Goal: Task Accomplishment & Management: Manage account settings

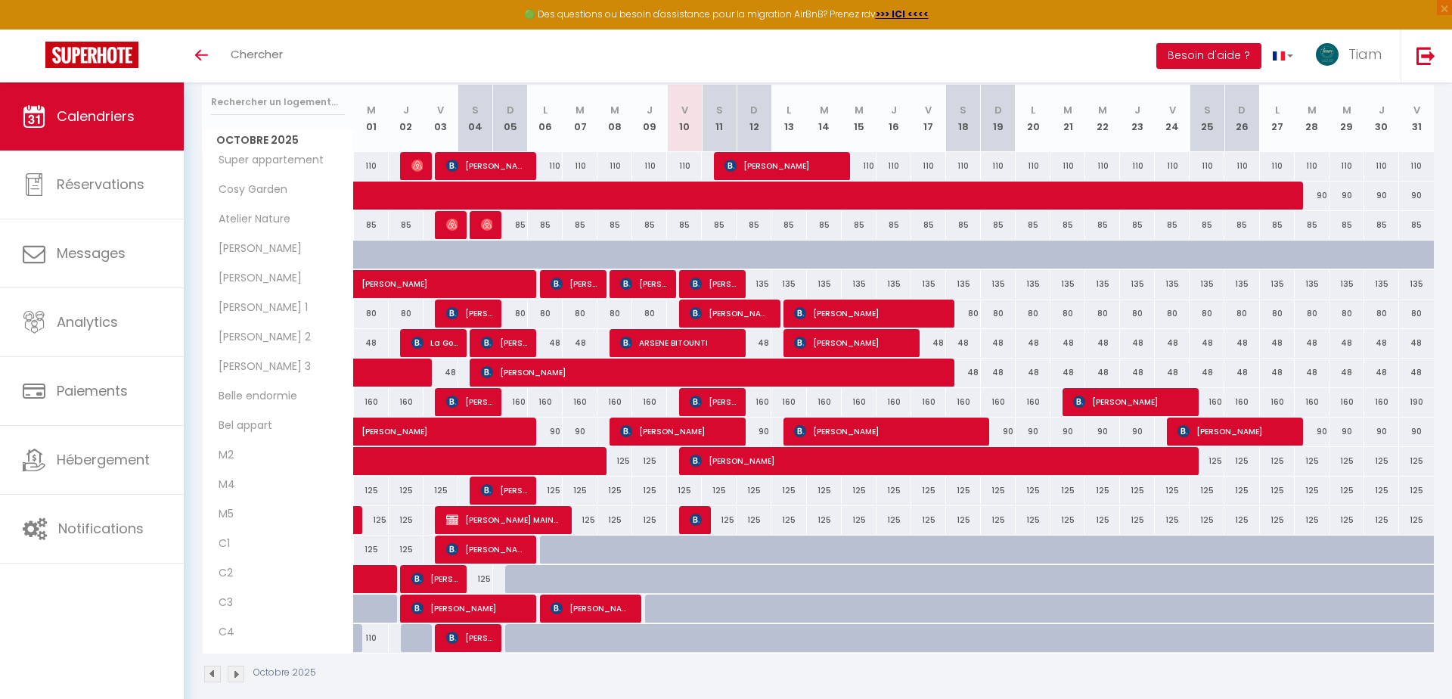
scroll to position [268, 0]
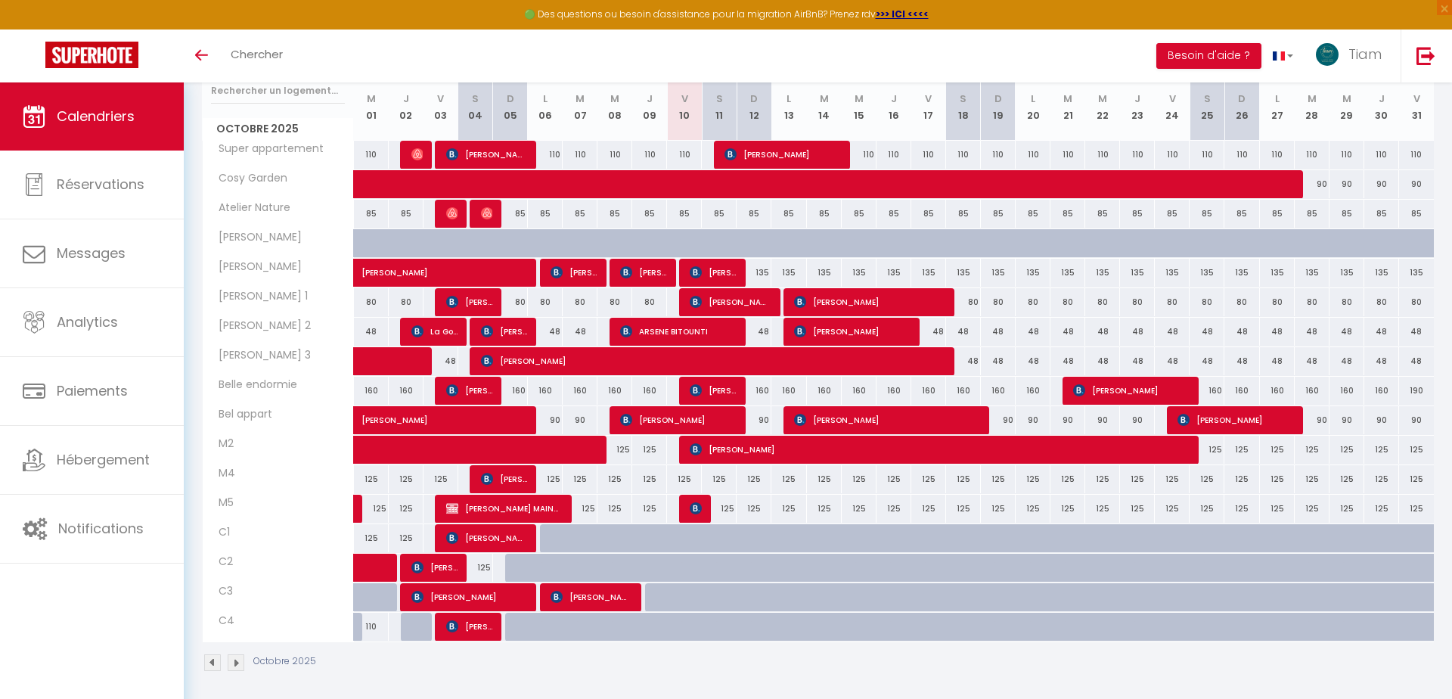
click at [689, 476] on div "125" at bounding box center [684, 479] width 35 height 28
type input "125"
type input "Ven 10 Octobre 2025"
type input "Sam 11 Octobre 2025"
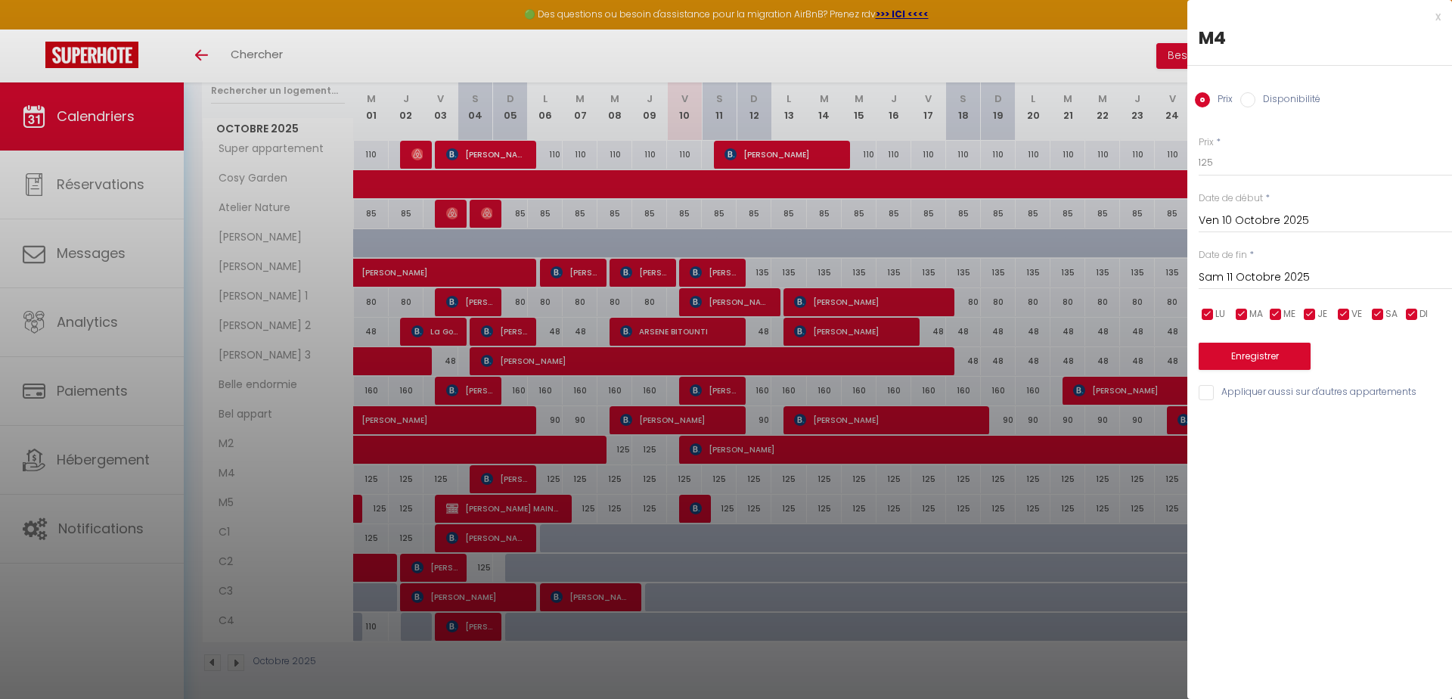
click at [1212, 397] on input "Appliquer aussi sur d'autres appartements" at bounding box center [1325, 392] width 253 height 15
checkbox input "true"
click at [1224, 164] on input "125" at bounding box center [1325, 162] width 253 height 27
type input "115"
click at [1295, 275] on input "Sam 11 Octobre 2025" at bounding box center [1325, 278] width 253 height 20
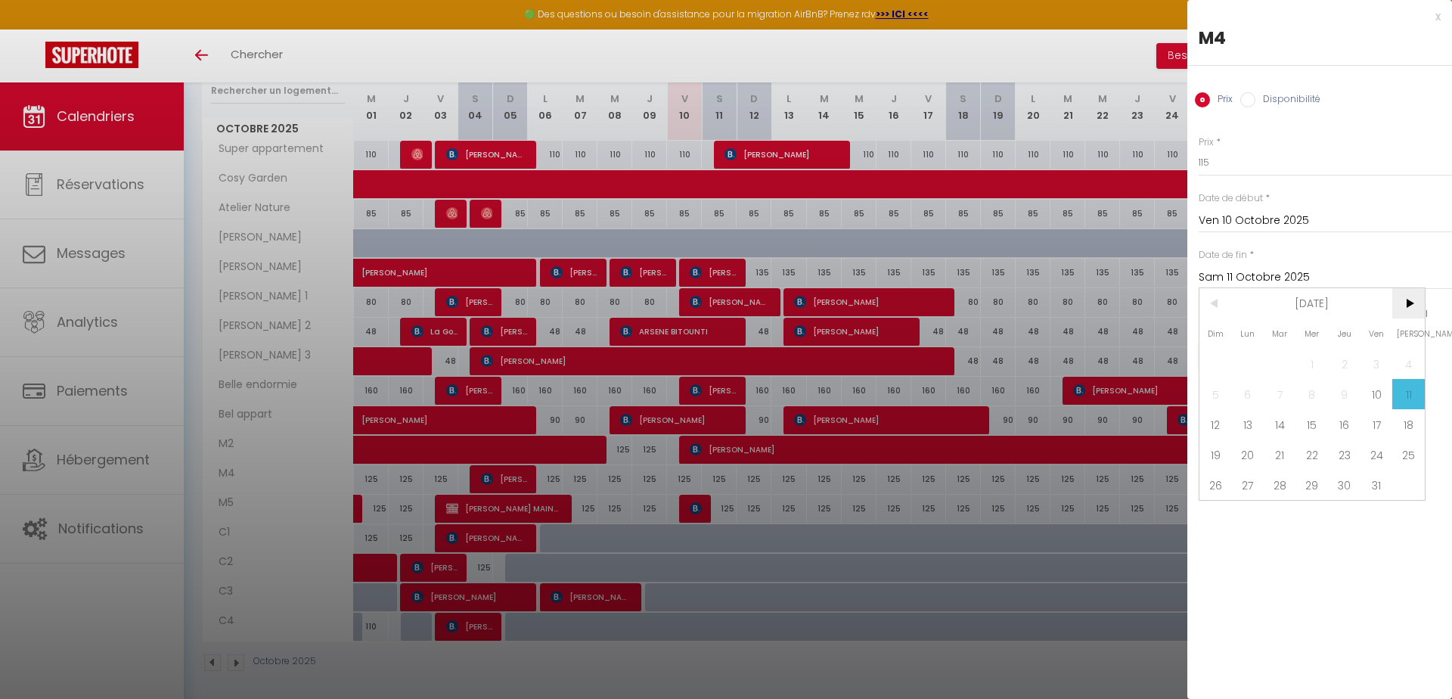
click at [1408, 298] on span ">" at bounding box center [1408, 303] width 33 height 30
click at [1403, 366] on span "1" at bounding box center [1408, 364] width 33 height 30
type input "[DATE]"
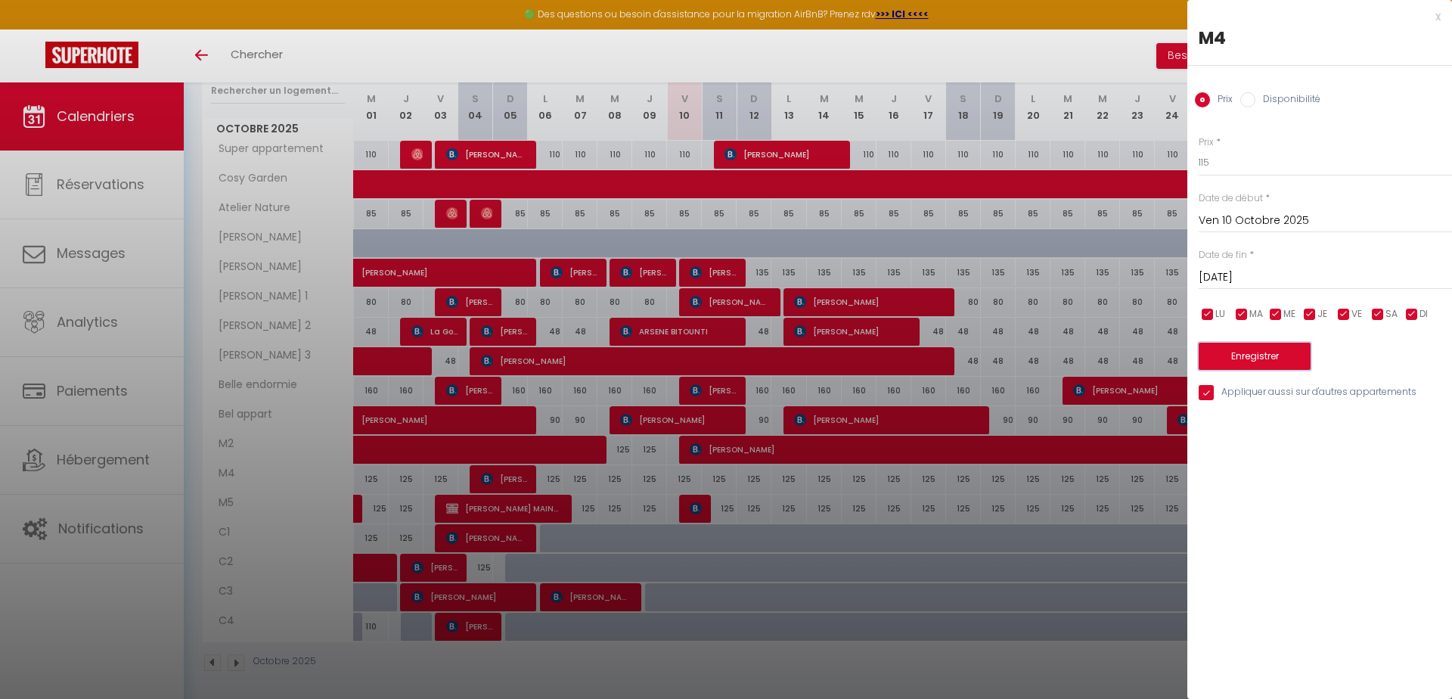
click at [1243, 355] on button "Enregistrer" at bounding box center [1255, 356] width 112 height 27
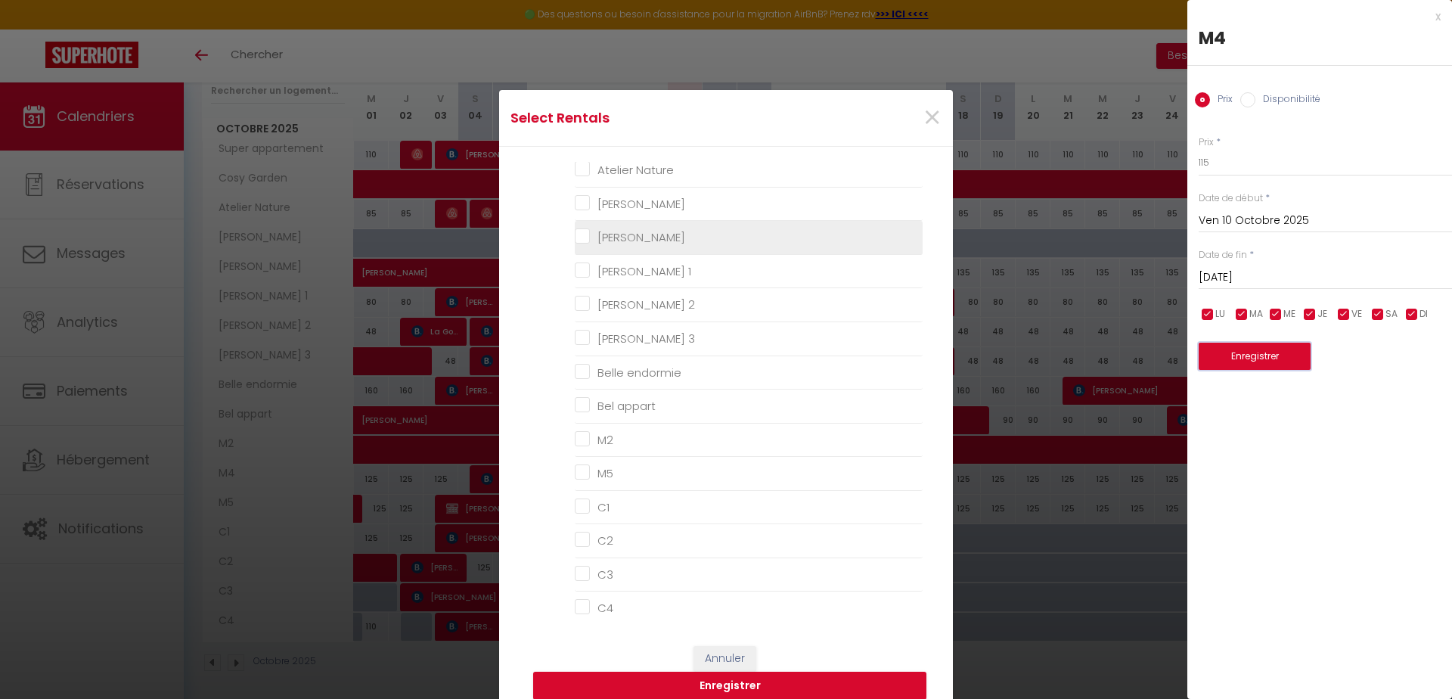
scroll to position [138, 0]
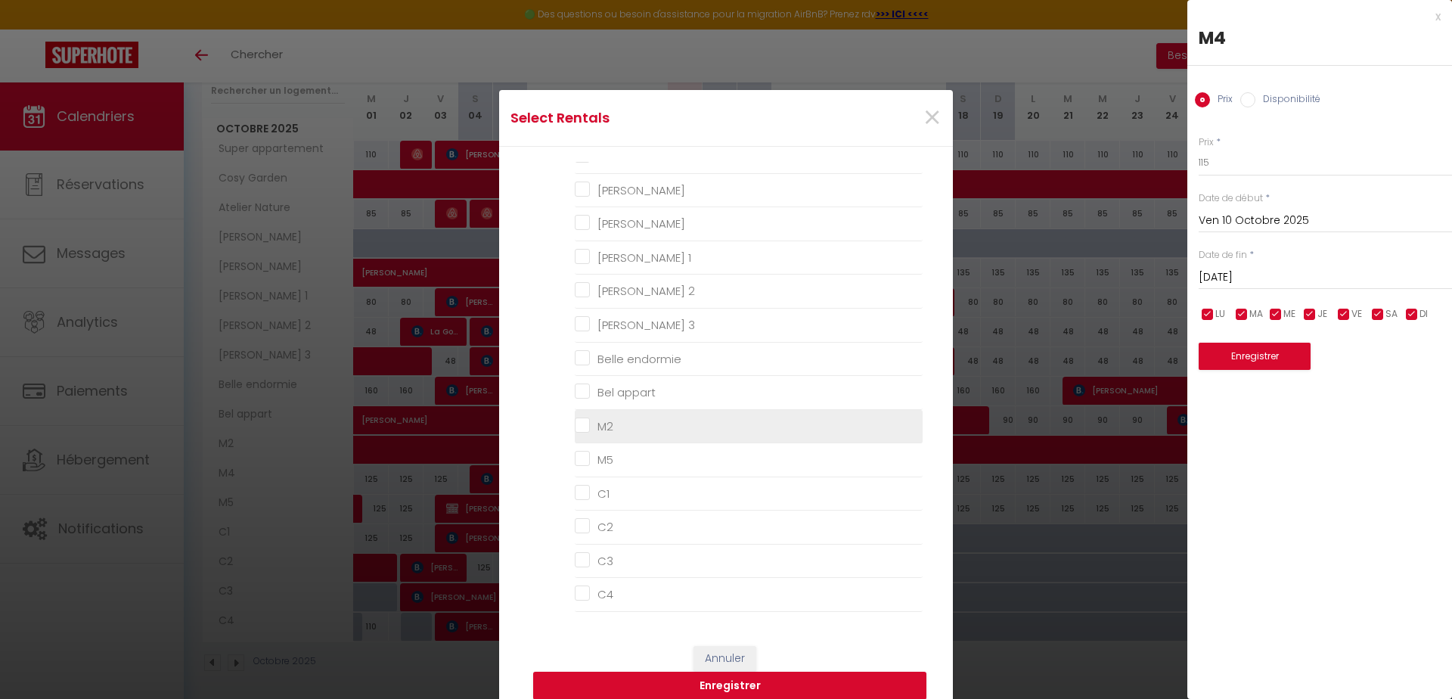
click at [587, 426] on input "M2" at bounding box center [749, 425] width 348 height 15
checkbox input "true"
checkbox appartement "false"
checkbox Garden "false"
checkbox Nature "false"
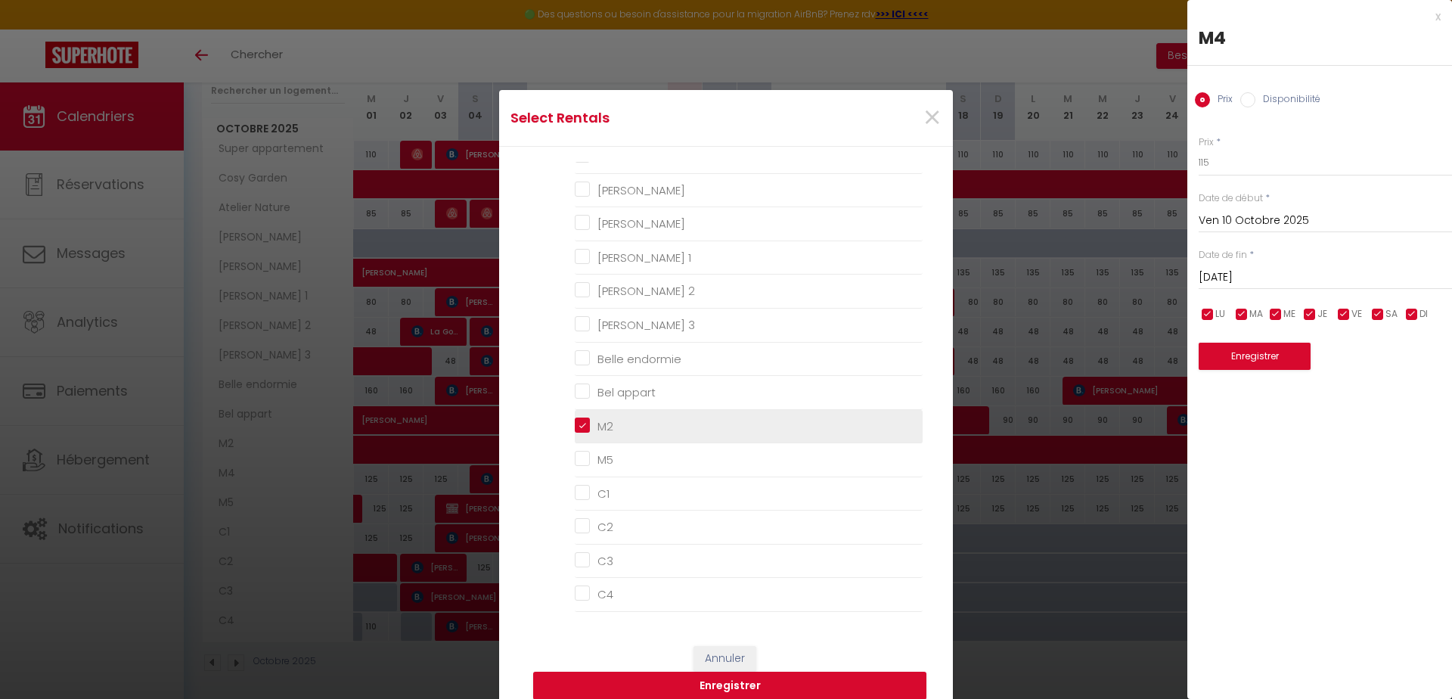
checkbox K "false"
checkbox input "false"
checkbox 1 "false"
checkbox 2 "false"
checkbox 3 "false"
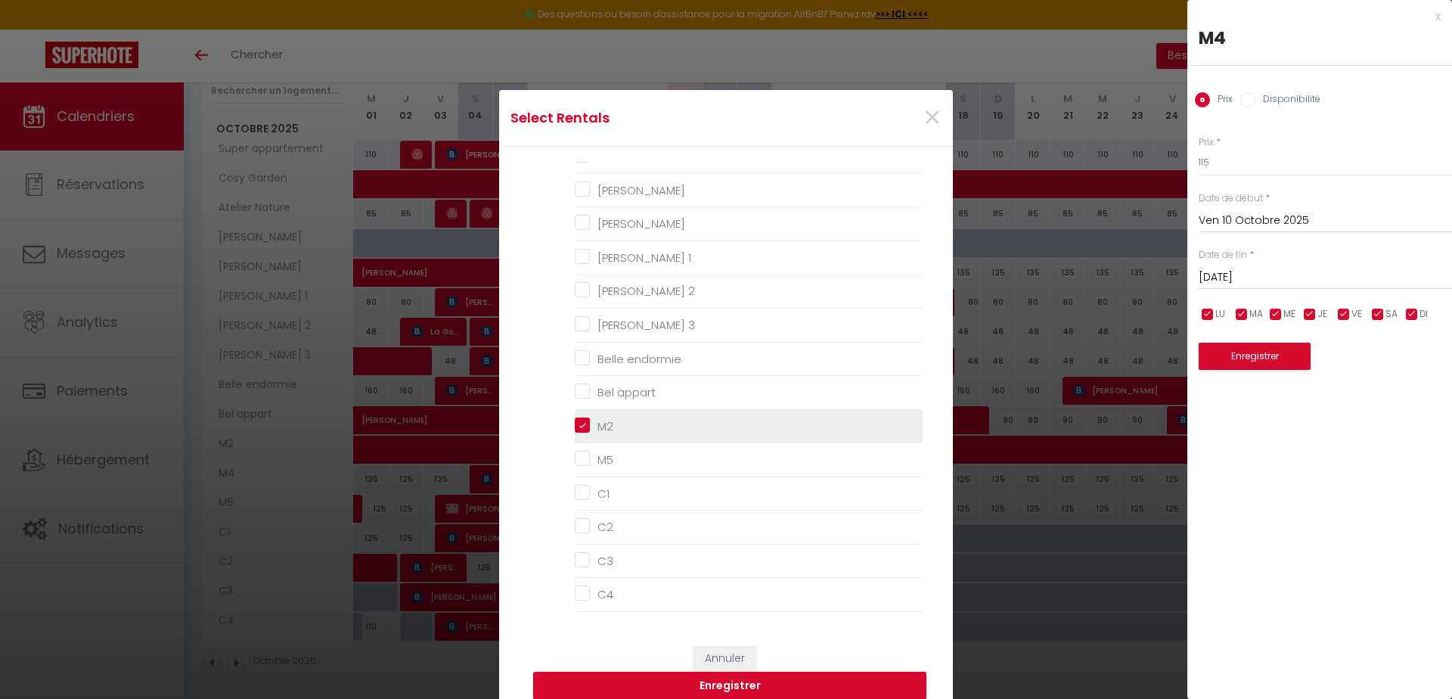
checkbox endormie "false"
checkbox appart "false"
checkbox input "false"
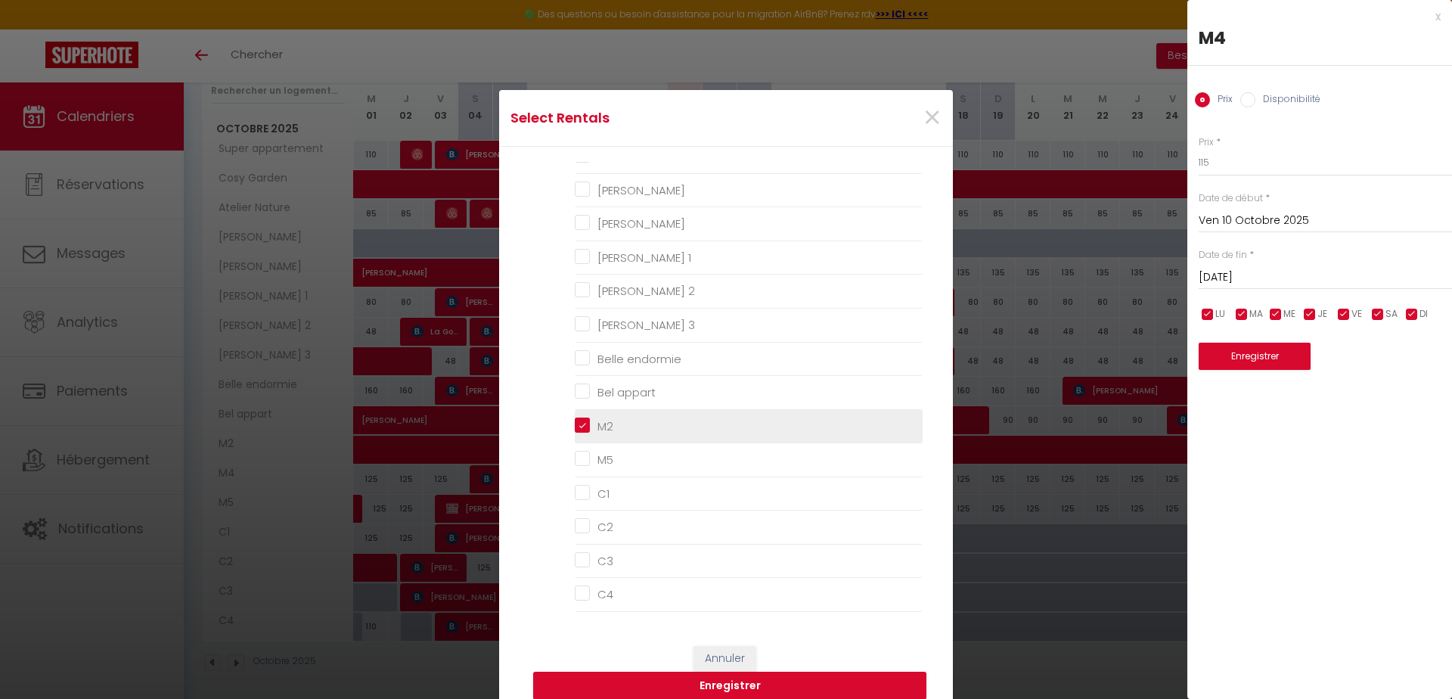
checkbox input "false"
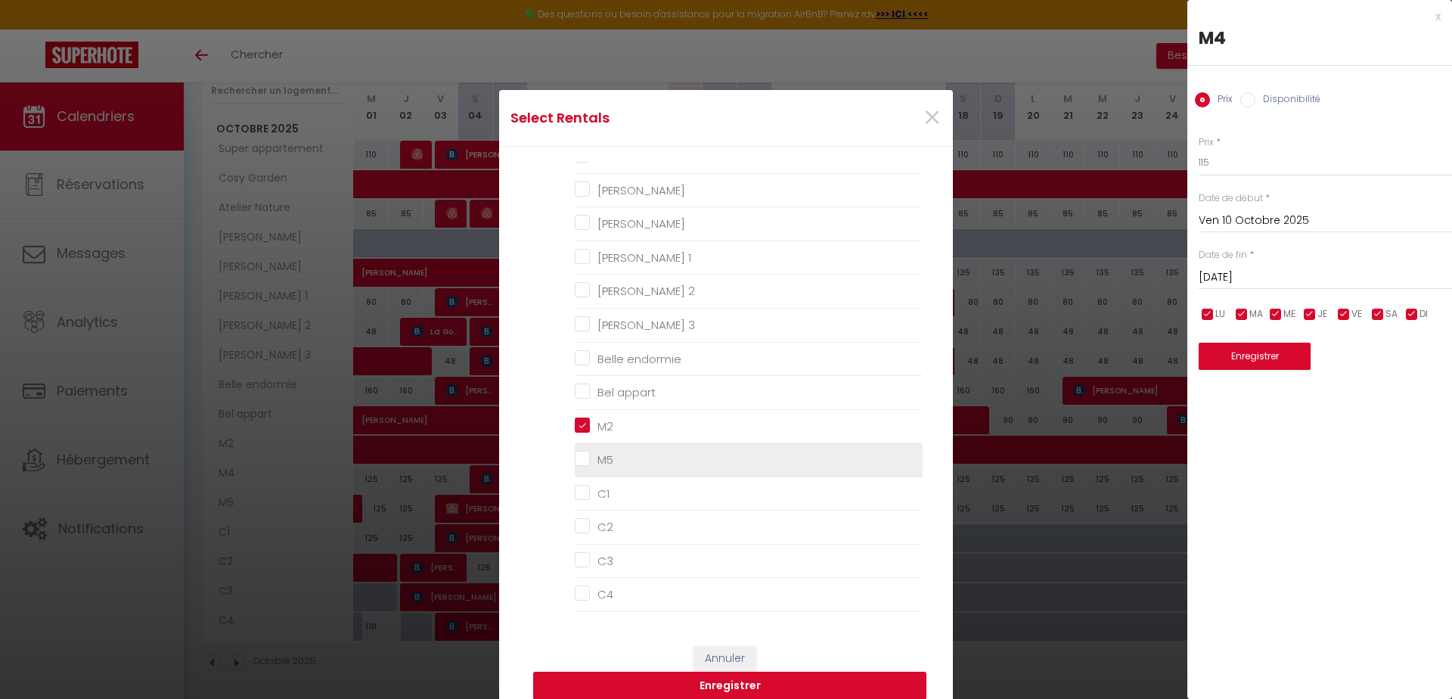
click at [585, 458] on input "M5" at bounding box center [749, 459] width 348 height 15
checkbox input "true"
checkbox appartement "false"
checkbox Garden "false"
checkbox Nature "false"
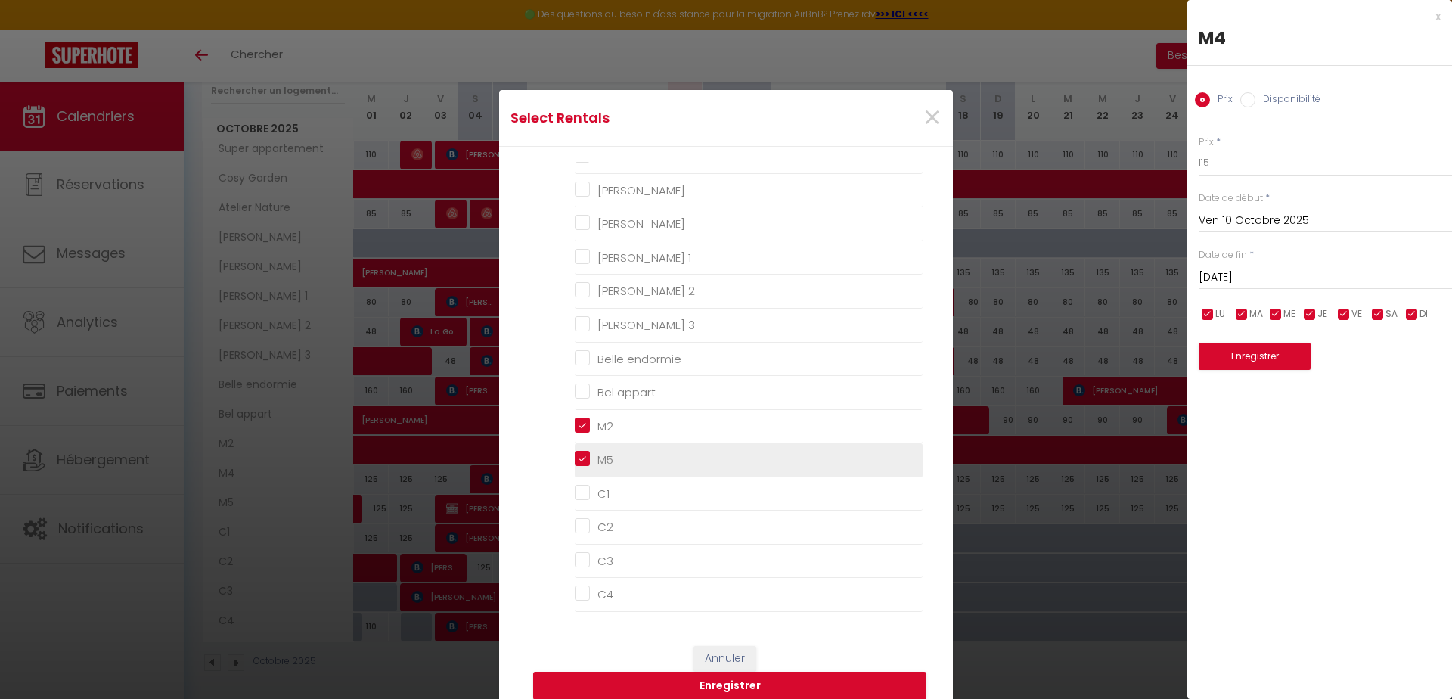
checkbox K "false"
checkbox input "false"
checkbox 1 "false"
checkbox 2 "false"
checkbox 3 "false"
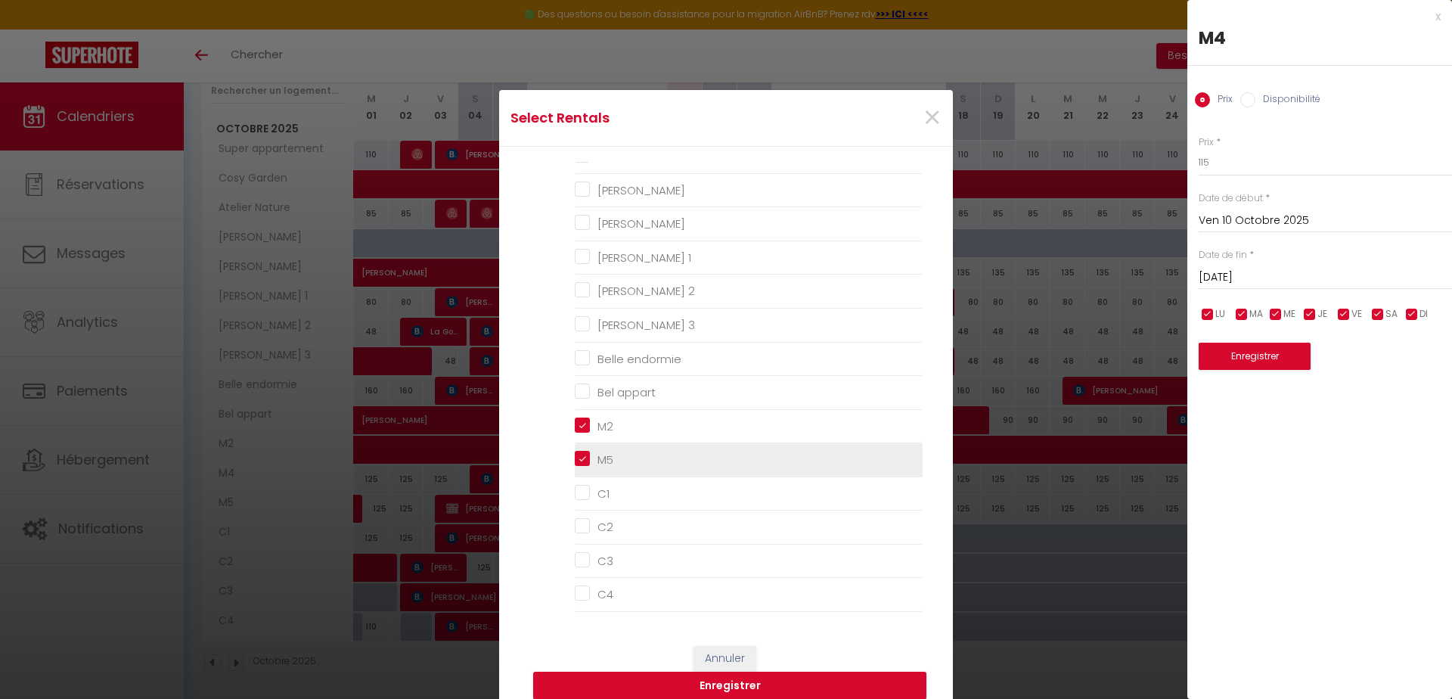
checkbox endormie "false"
checkbox appart "false"
checkbox input "false"
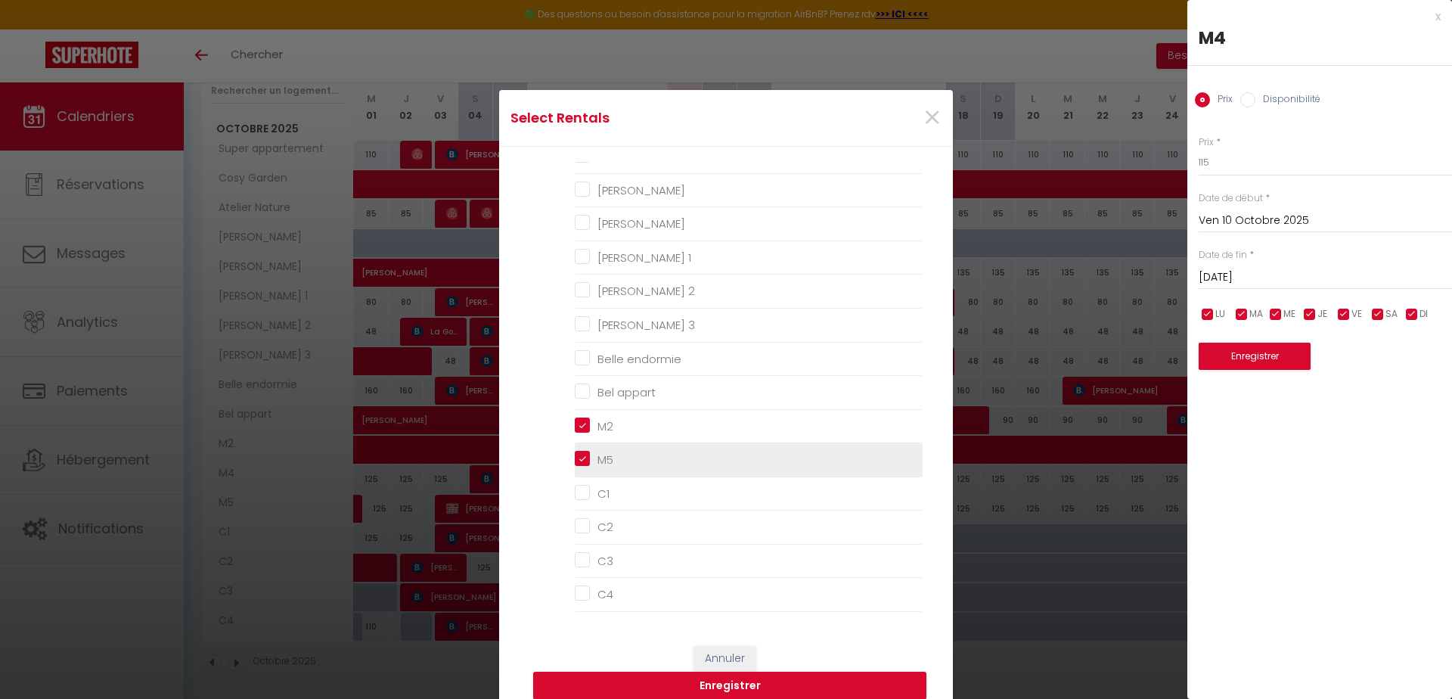
checkbox input "false"
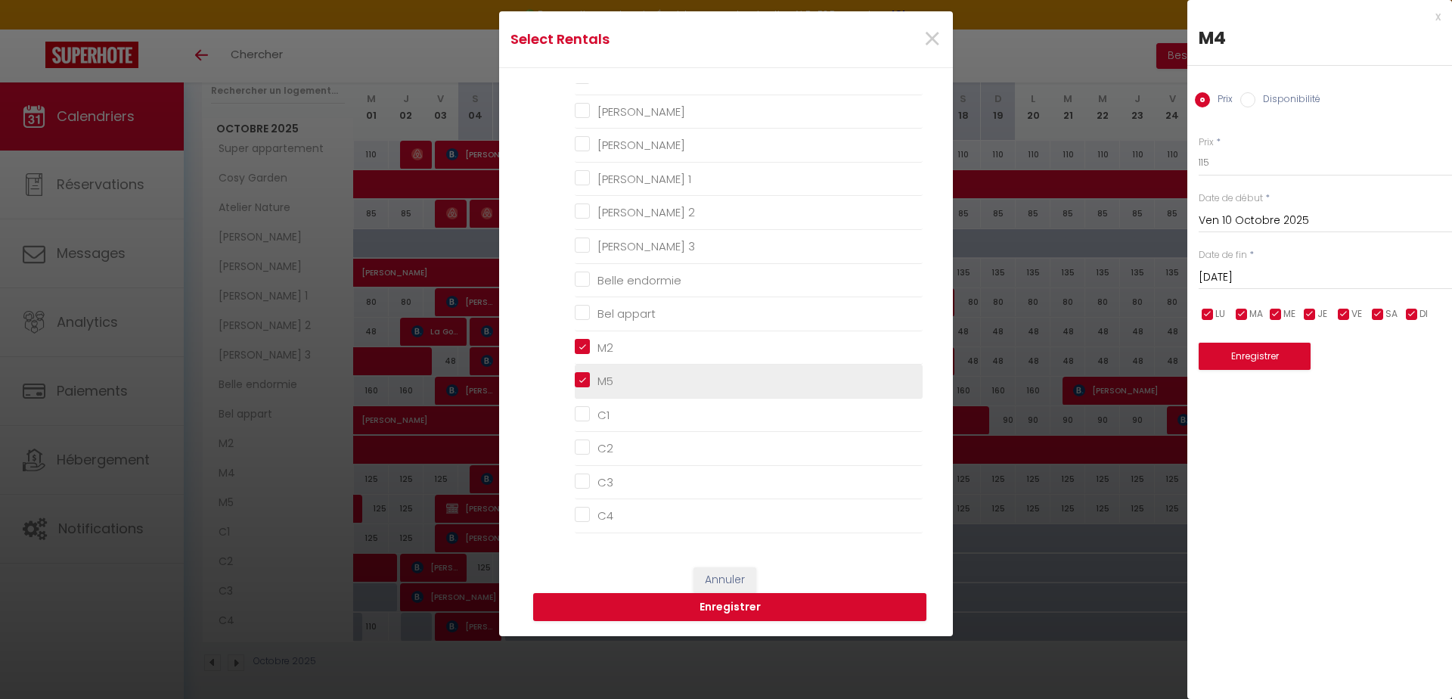
scroll to position [82, 0]
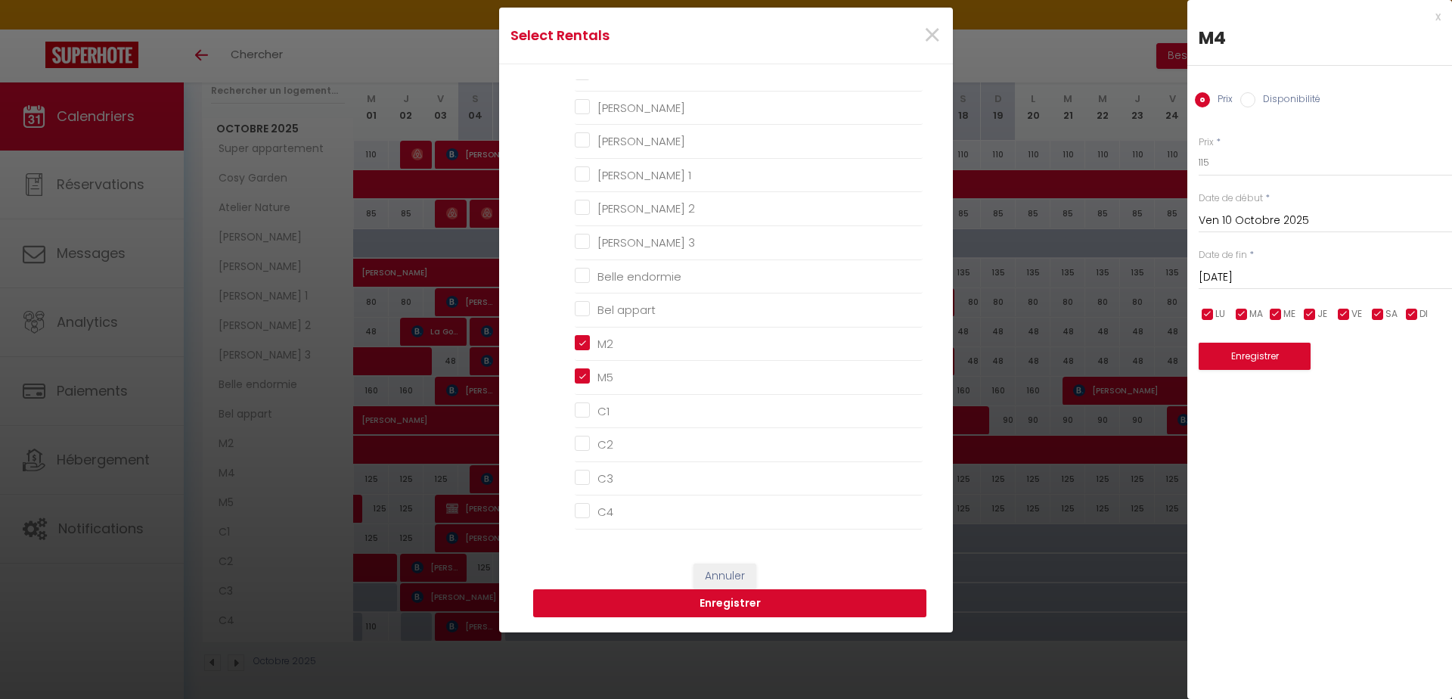
click at [707, 603] on button "Enregistrer" at bounding box center [729, 603] width 393 height 29
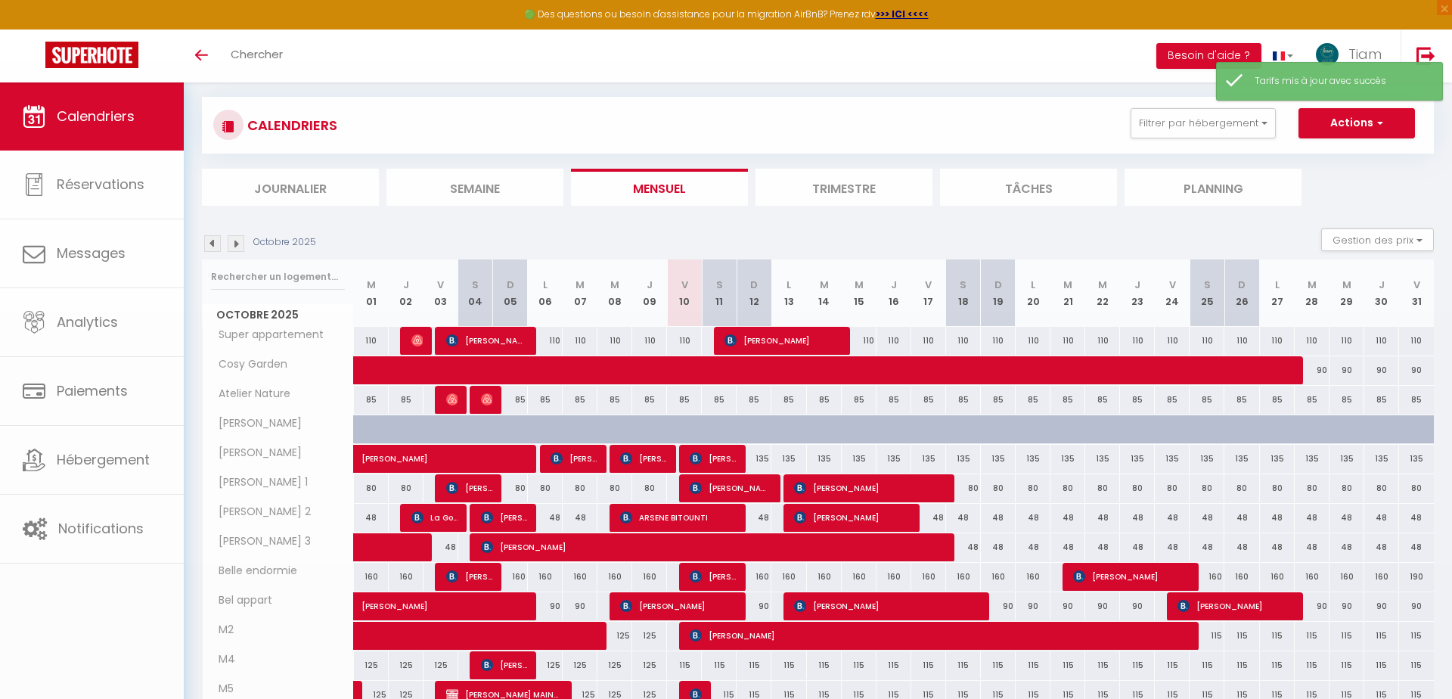
scroll to position [268, 0]
